Goal: Find specific page/section: Find specific page/section

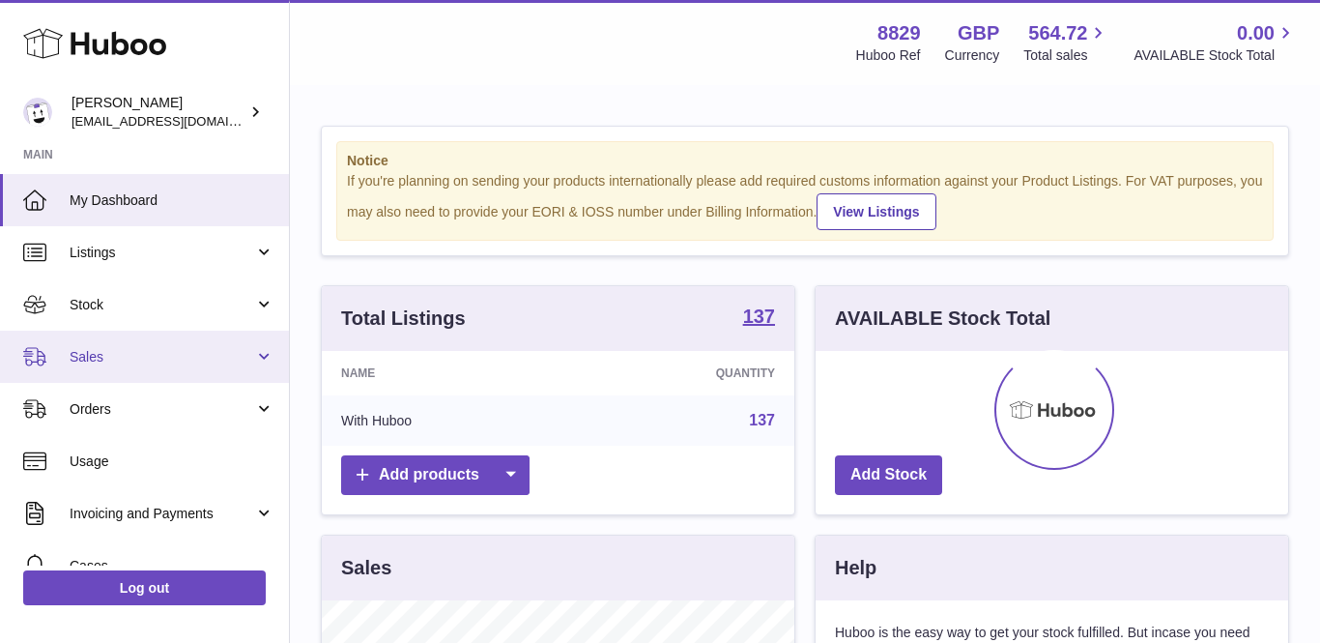
scroll to position [301, 472]
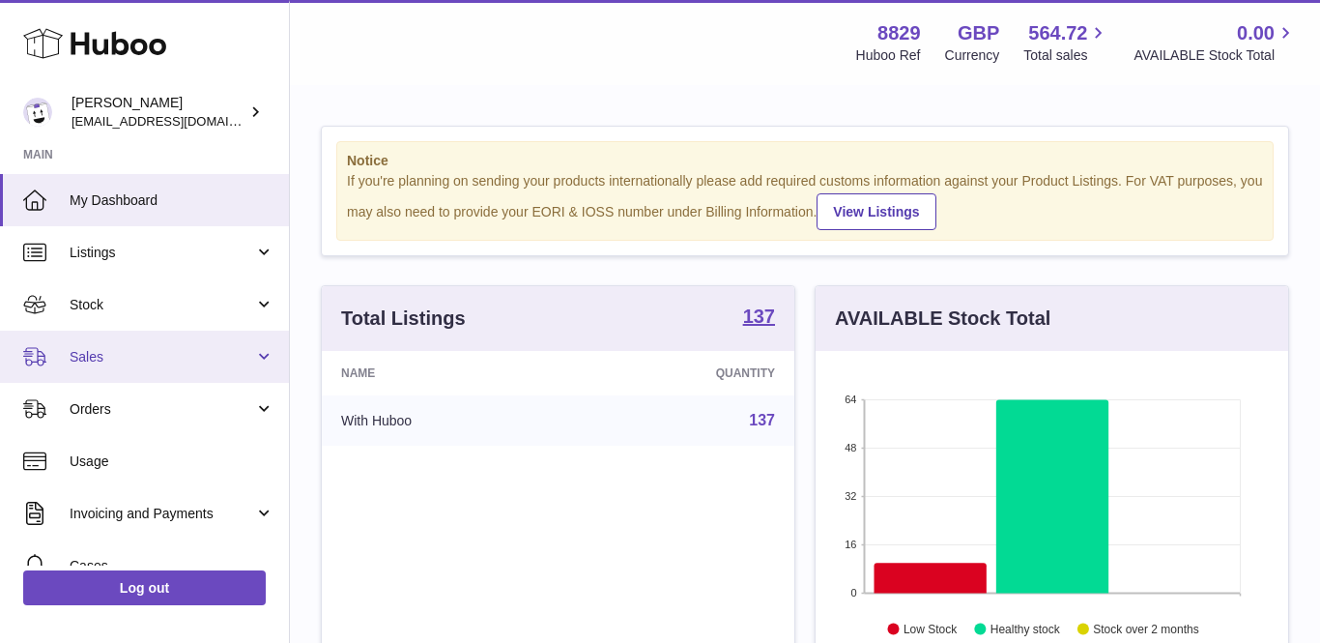
click at [74, 355] on span "Sales" at bounding box center [162, 357] width 185 height 18
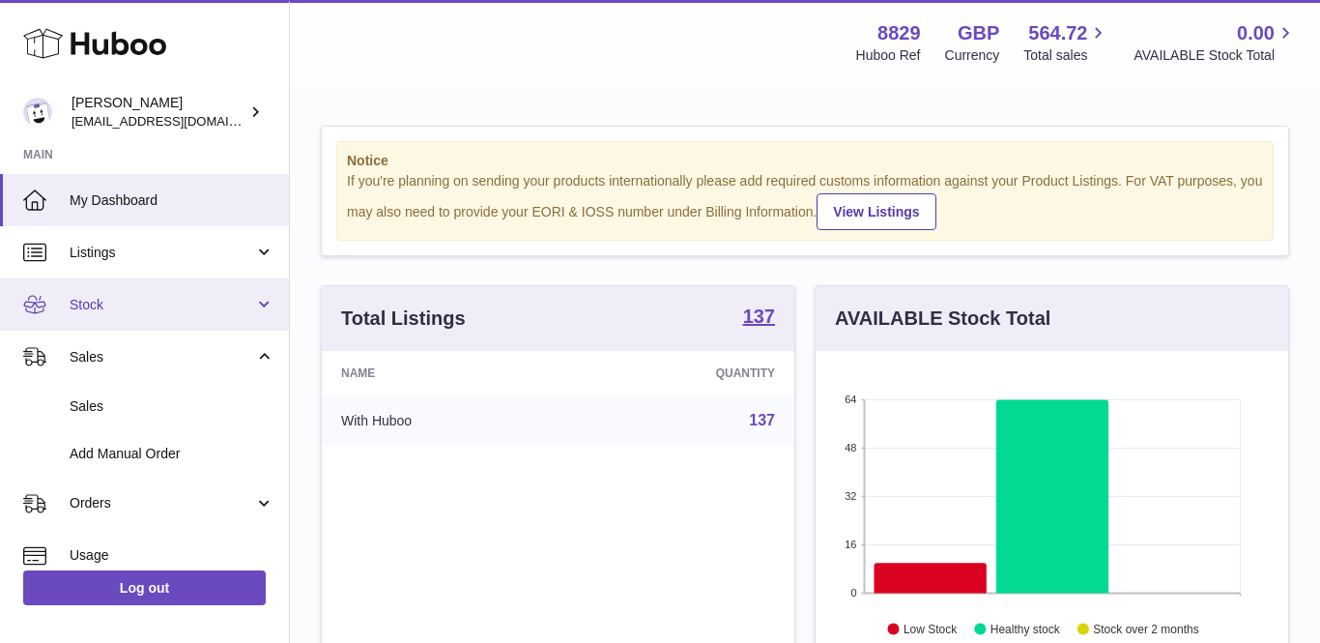
click at [96, 309] on span "Stock" at bounding box center [162, 305] width 185 height 18
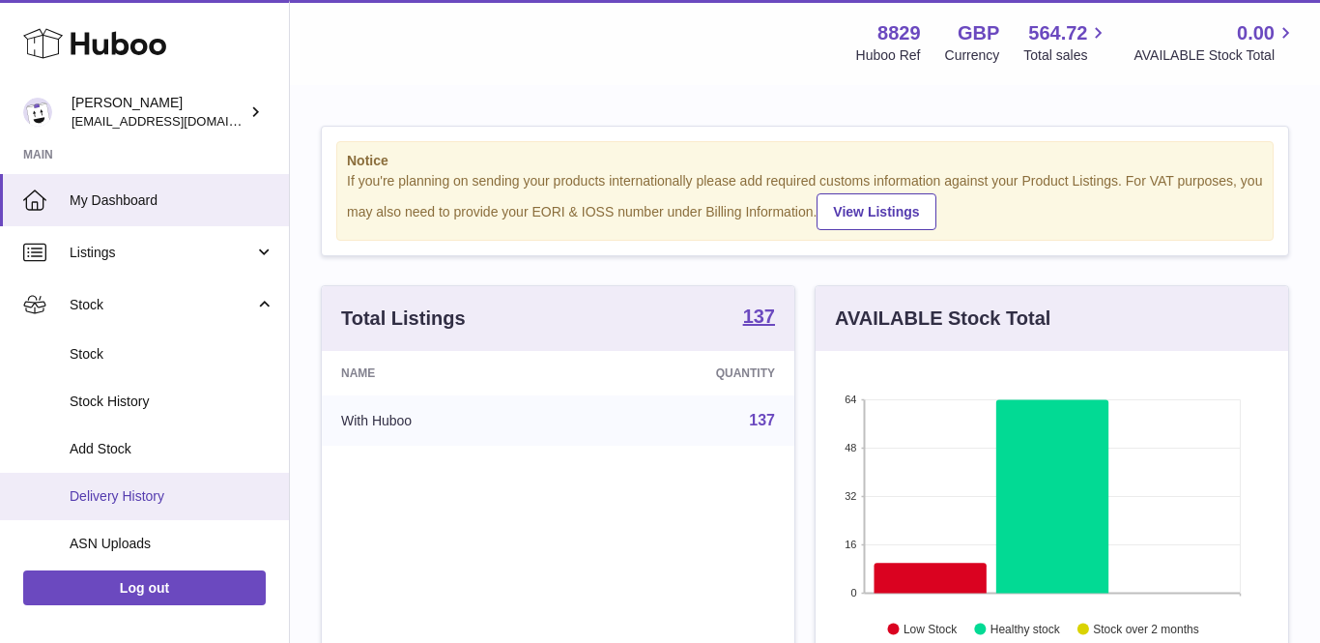
click at [137, 495] on span "Delivery History" at bounding box center [172, 496] width 205 height 18
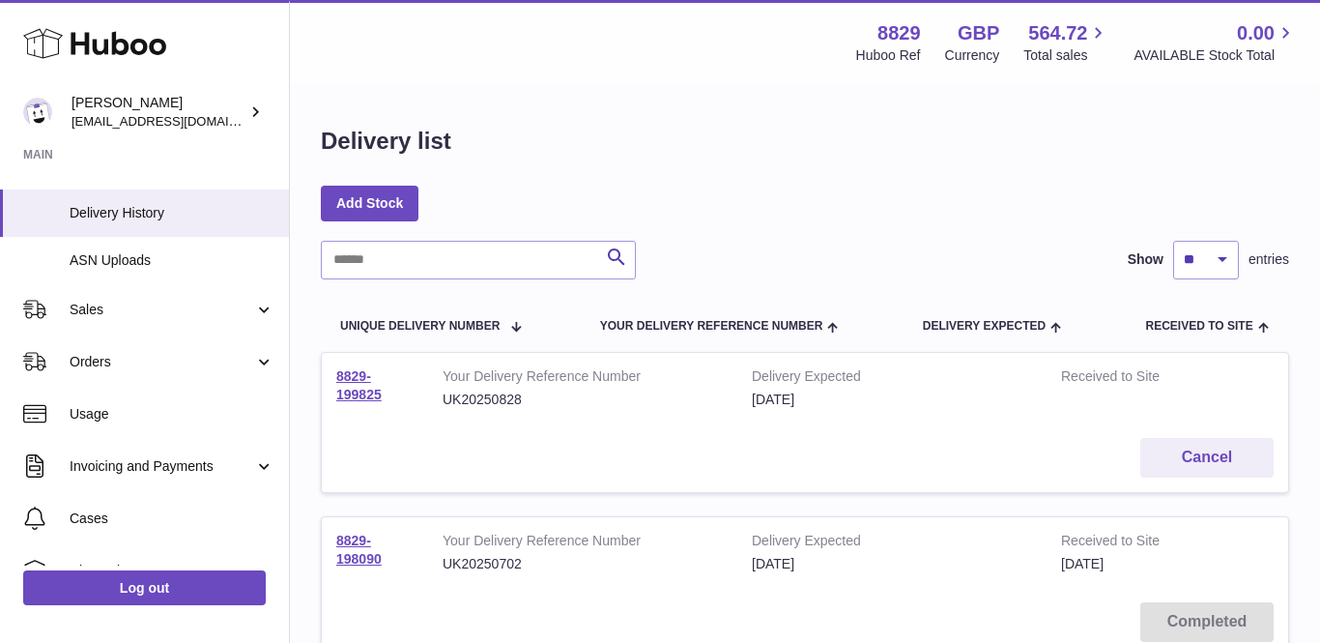
scroll to position [301, 0]
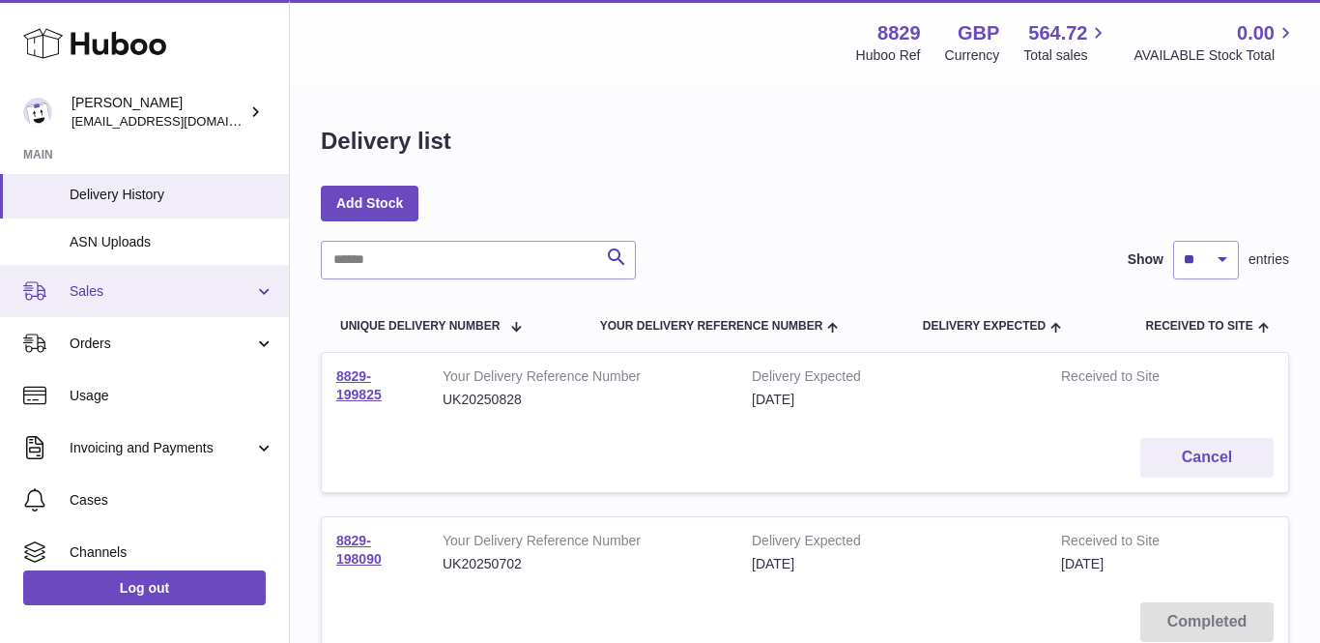
click at [102, 290] on span "Sales" at bounding box center [162, 291] width 185 height 18
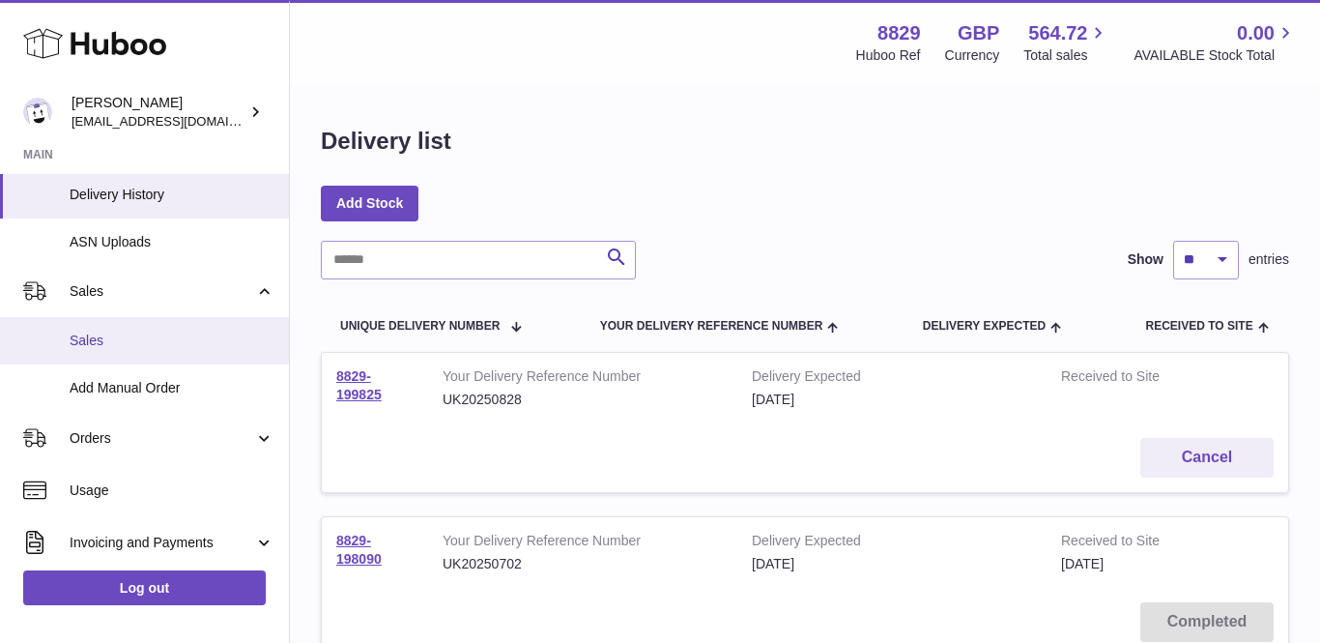
click at [92, 331] on span "Sales" at bounding box center [172, 340] width 205 height 18
